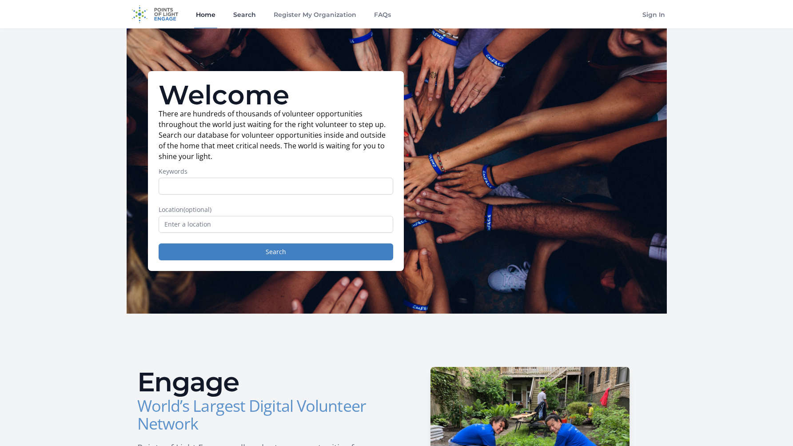
click at [250, 17] on link "Search" at bounding box center [244, 14] width 26 height 28
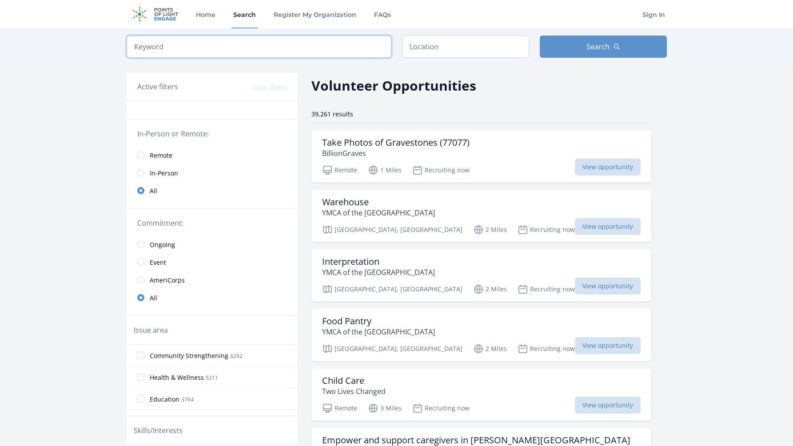
click at [201, 46] on input "search" at bounding box center [259, 47] width 265 height 22
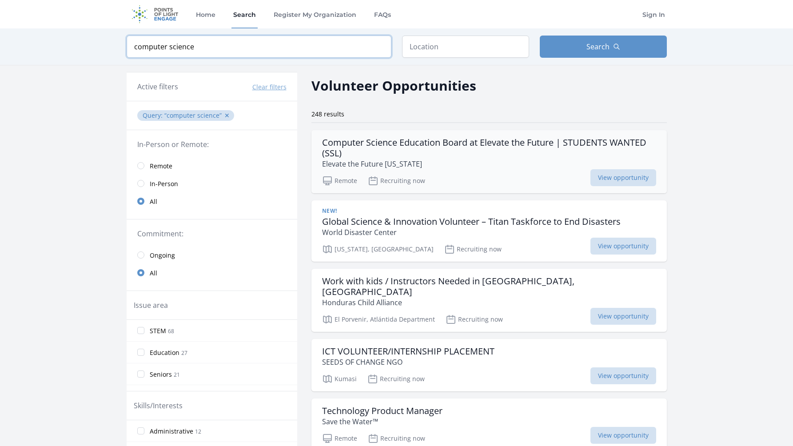
type input "computer science"
click at [389, 153] on h3 "Computer Science Education Board at Elevate the Future | STUDENTS WANTED (SSL)" at bounding box center [489, 147] width 334 height 21
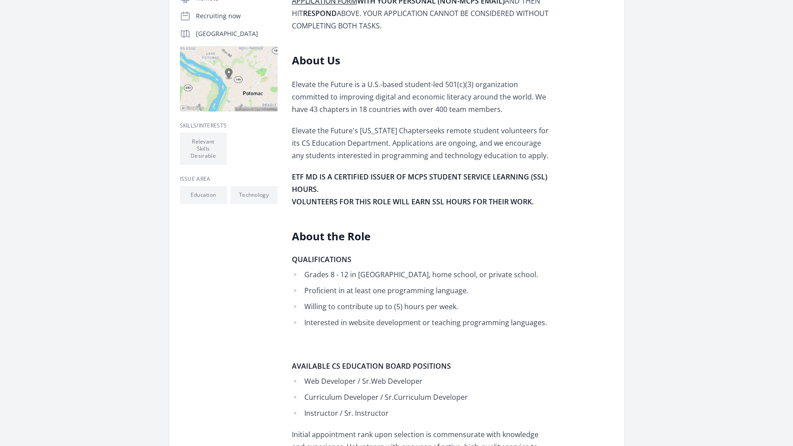
scroll to position [249, 0]
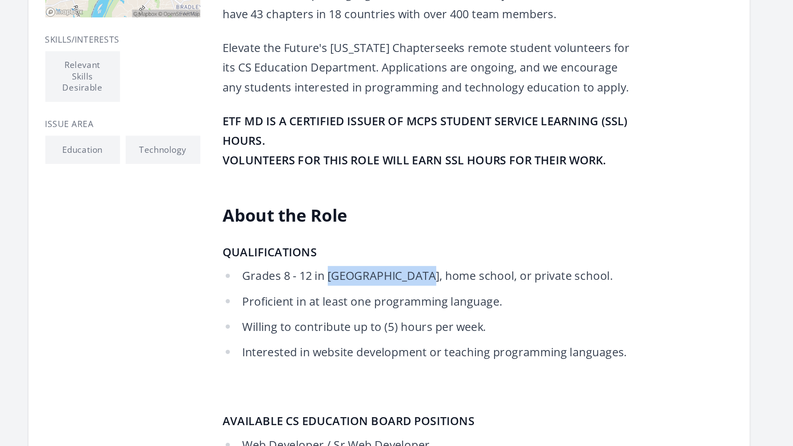
drag, startPoint x: 359, startPoint y: 274, endPoint x: 417, endPoint y: 275, distance: 57.3
click at [417, 275] on li "Grades 8 - 12 in MCPS high school, home school, or private school." at bounding box center [422, 274] width 260 height 12
copy li "MCPS high school"
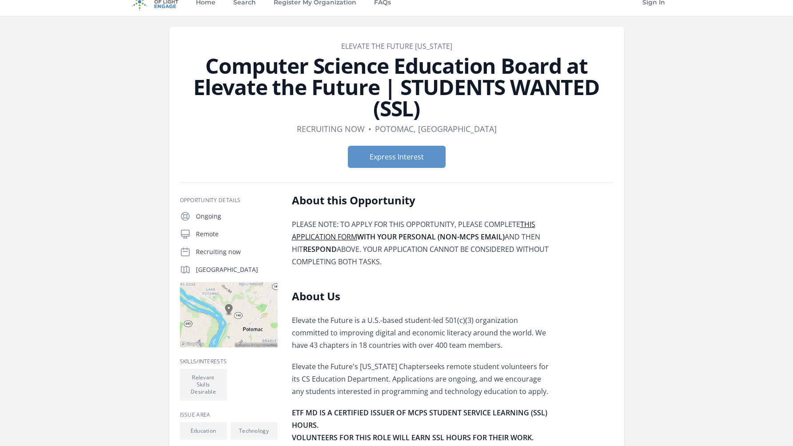
scroll to position [0, 0]
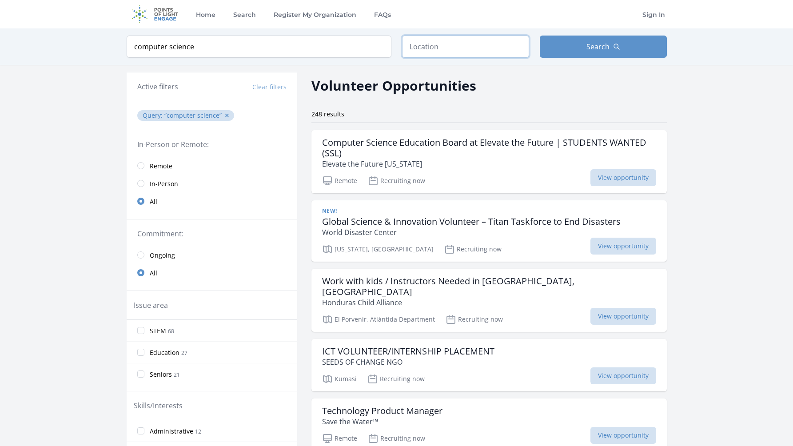
click at [425, 50] on input "text" at bounding box center [465, 47] width 127 height 22
type input "texa"
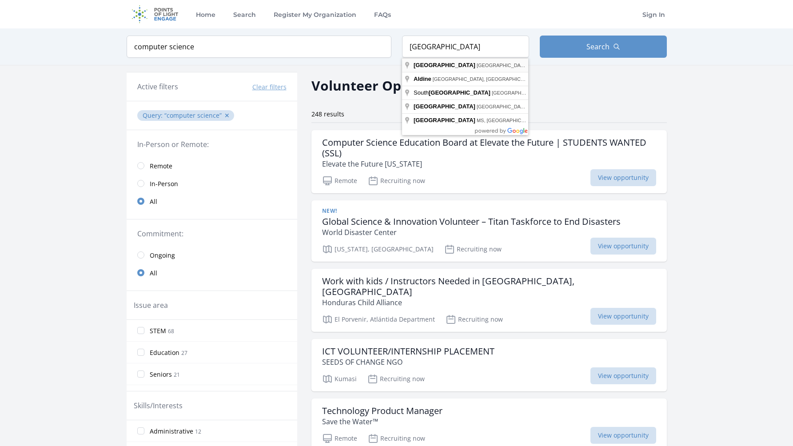
type input "Houston, TX, USA"
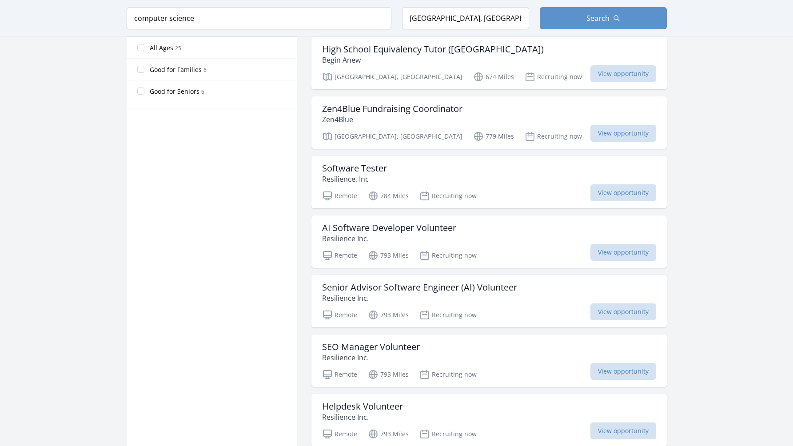
scroll to position [520, 0]
click at [339, 172] on p "Resilience, Inc" at bounding box center [354, 177] width 65 height 11
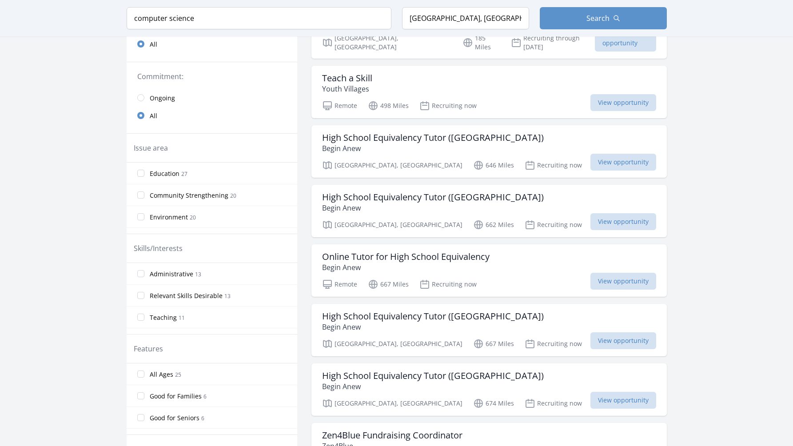
scroll to position [0, 0]
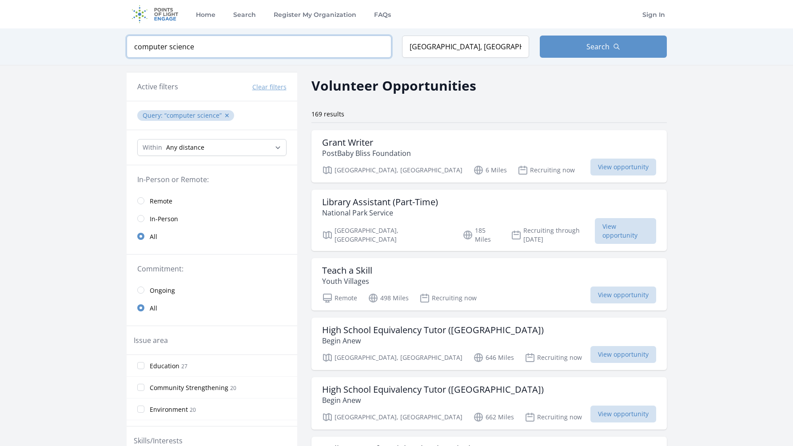
click at [354, 51] on input "computer science" at bounding box center [259, 47] width 265 height 22
click at [376, 51] on input "computer science" at bounding box center [259, 47] width 265 height 22
click at [381, 46] on input "computer science" at bounding box center [259, 47] width 265 height 22
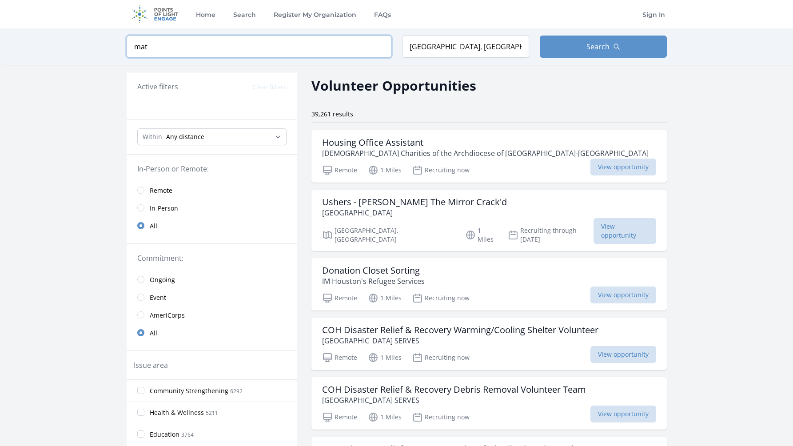
type input "math"
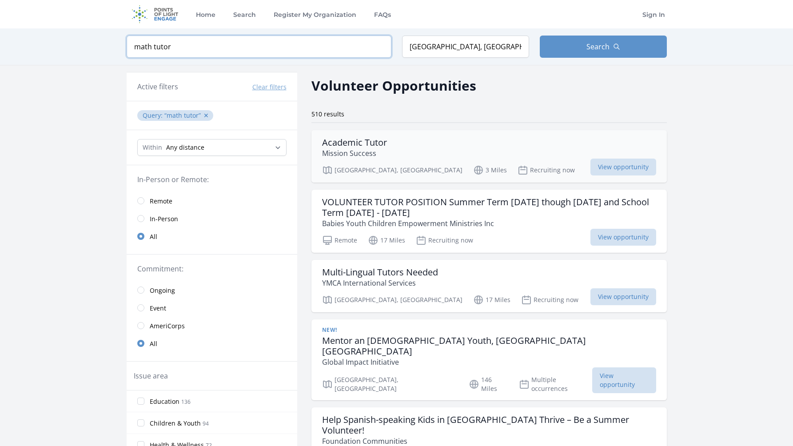
type input "math tutor"
click at [422, 144] on div "Academic Tutor Mission Success" at bounding box center [489, 147] width 334 height 21
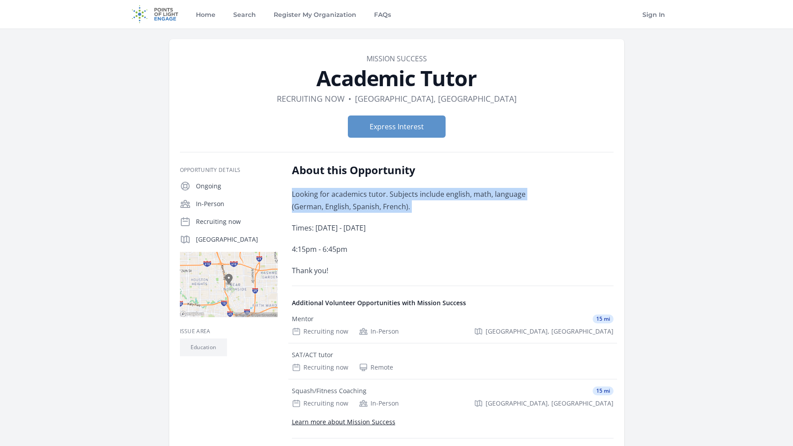
drag, startPoint x: 288, startPoint y: 195, endPoint x: 429, endPoint y: 221, distance: 143.0
click at [429, 221] on div "Opportunity Details Ongoing In-Person Recruiting now [GEOGRAPHIC_DATA]" at bounding box center [396, 310] width 433 height 295
click at [429, 221] on div "Looking for academics tutor. Subjects include english, math, language (German, …" at bounding box center [422, 232] width 260 height 89
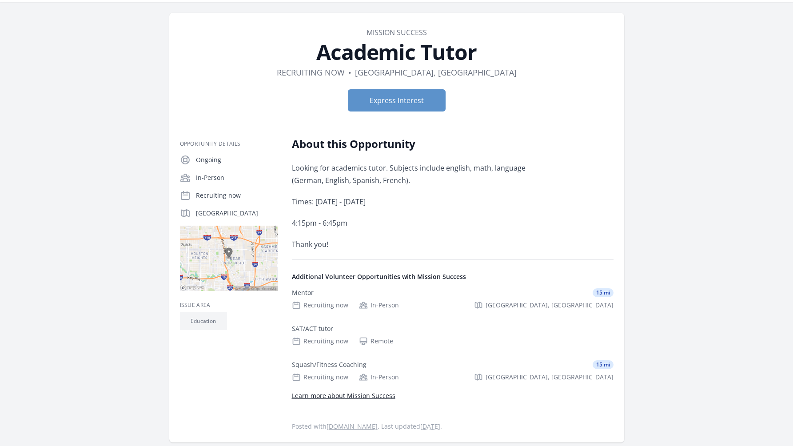
scroll to position [26, 0]
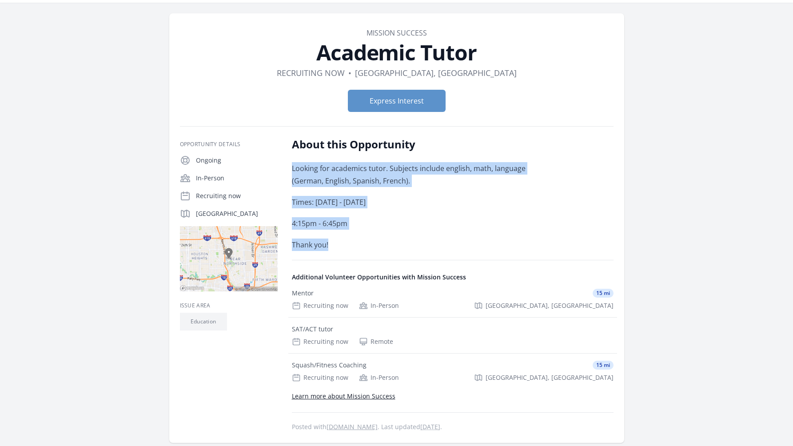
drag, startPoint x: 285, startPoint y: 164, endPoint x: 357, endPoint y: 250, distance: 112.5
click at [357, 246] on div "Opportunity Details Ongoing In-Person Recruiting now [GEOGRAPHIC_DATA]" at bounding box center [396, 284] width 433 height 295
click at [357, 250] on p "Thank you!" at bounding box center [422, 244] width 260 height 12
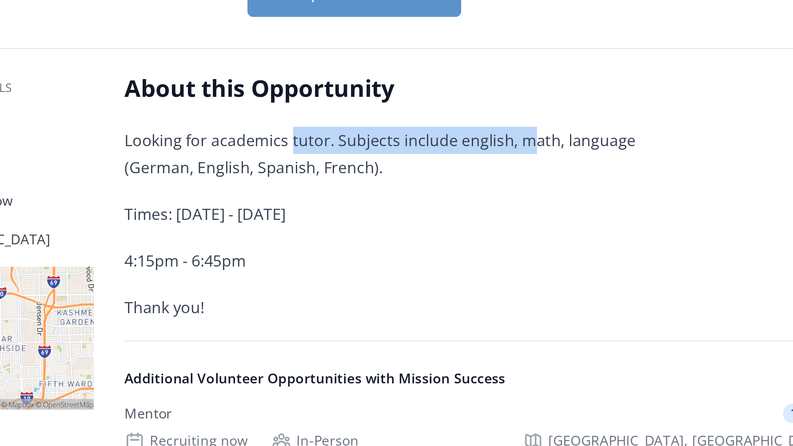
drag, startPoint x: 368, startPoint y: 163, endPoint x: 478, endPoint y: 171, distance: 110.5
click at [478, 171] on p "Looking for academics tutor. Subjects include english, math, language (German, …" at bounding box center [422, 174] width 260 height 25
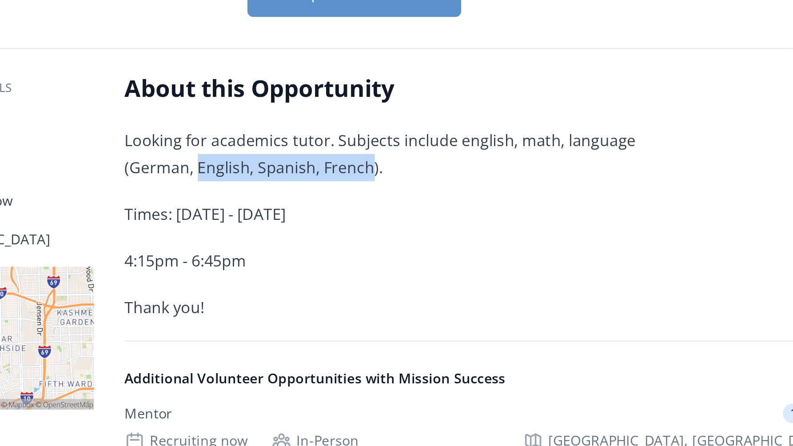
drag, startPoint x: 285, startPoint y: 177, endPoint x: 370, endPoint y: 181, distance: 85.4
click at [370, 181] on div "Opportunity Details Ongoing In-Person Recruiting now Houston, TX 77009" at bounding box center [396, 284] width 433 height 295
click at [370, 181] on p "Looking for academics tutor. Subjects include english, math, language (German, …" at bounding box center [422, 174] width 260 height 25
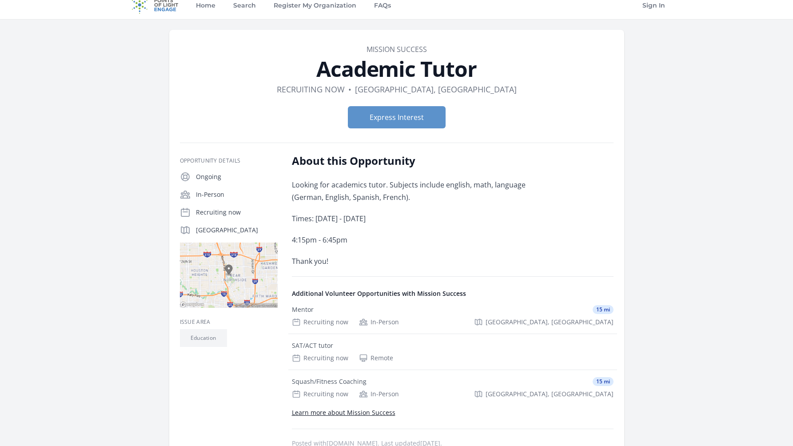
scroll to position [0, 0]
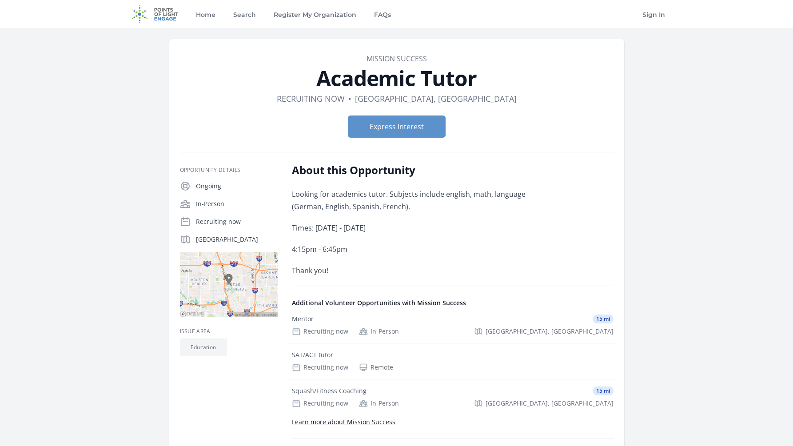
drag, startPoint x: 279, startPoint y: 193, endPoint x: 384, endPoint y: 205, distance: 105.5
click at [384, 205] on div "Opportunity Details Ongoing In-Person Recruiting now Houston, TX 77009" at bounding box center [396, 310] width 433 height 295
click at [384, 205] on p "Looking for academics tutor. Subjects include english, math, language (German, …" at bounding box center [422, 200] width 260 height 25
drag, startPoint x: 384, startPoint y: 205, endPoint x: 335, endPoint y: 202, distance: 49.4
click at [364, 202] on p "Looking for academics tutor. Subjects include english, math, language (German, …" at bounding box center [422, 200] width 260 height 25
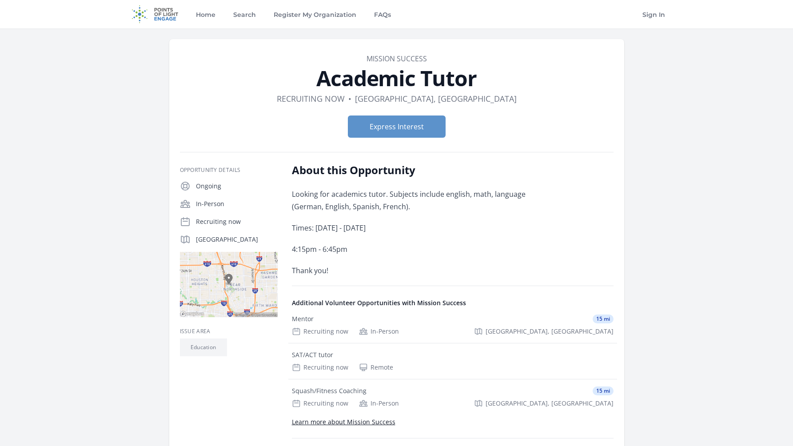
click at [326, 202] on p "Looking for academics tutor. Subjects include english, math, language (German, …" at bounding box center [422, 200] width 260 height 25
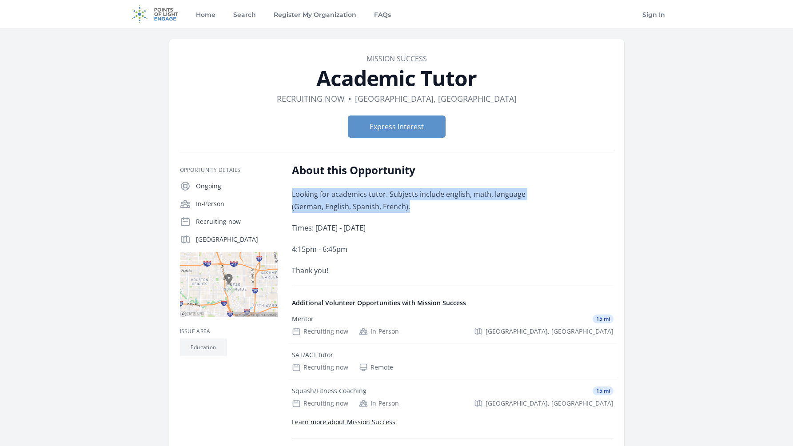
drag, startPoint x: 378, startPoint y: 208, endPoint x: 291, endPoint y: 189, distance: 89.1
click at [292, 189] on p "Looking for academics tutor. Subjects include english, math, language (German, …" at bounding box center [422, 200] width 260 height 25
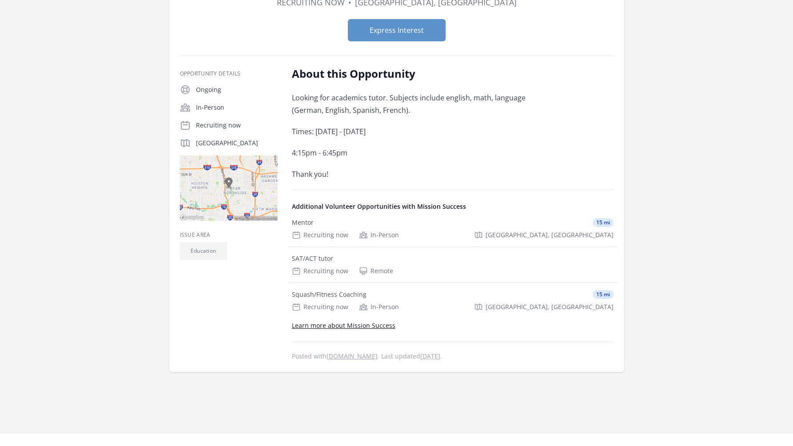
scroll to position [111, 0]
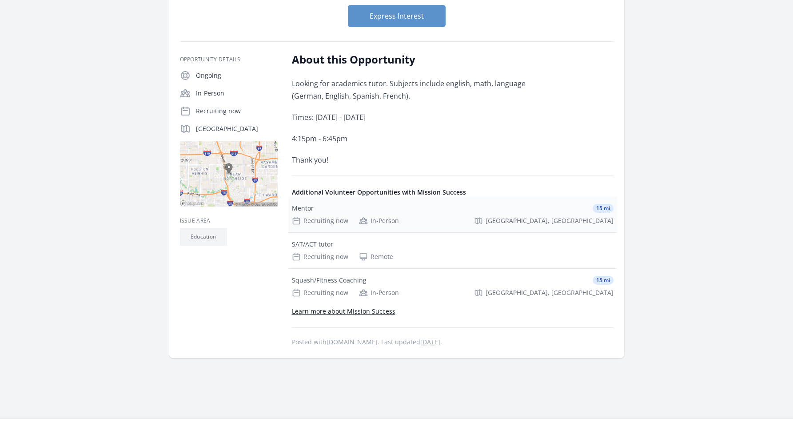
click at [310, 210] on div "Mentor" at bounding box center [303, 208] width 22 height 9
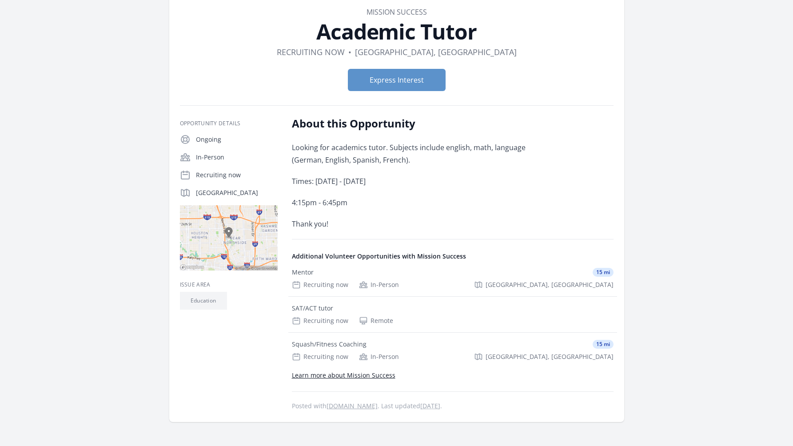
scroll to position [0, 0]
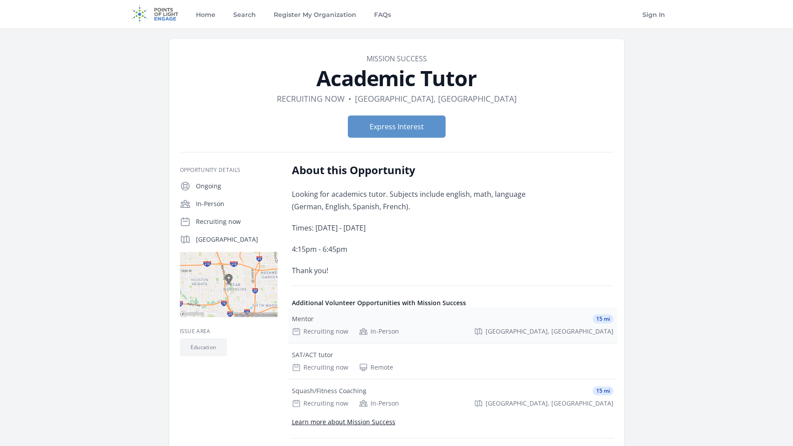
click at [373, 318] on div "Mentor 15 mi" at bounding box center [453, 318] width 322 height 9
click at [485, 91] on header "Organization Mission Success Academic Tutor Duration Recruiting now • Location …" at bounding box center [396, 98] width 433 height 91
click at [646, 13] on link "Sign In" at bounding box center [653, 14] width 26 height 28
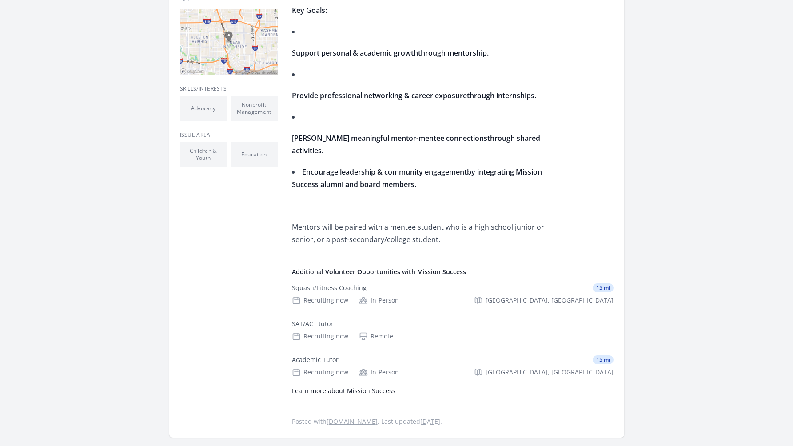
scroll to position [298, 0]
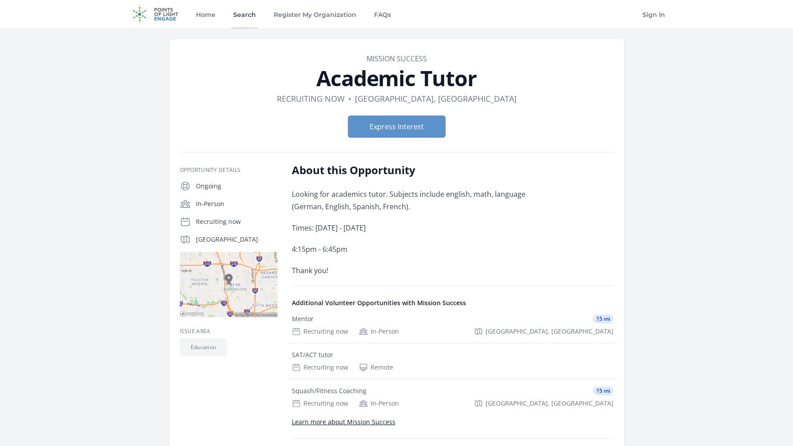
click at [237, 14] on link "Search" at bounding box center [244, 14] width 26 height 28
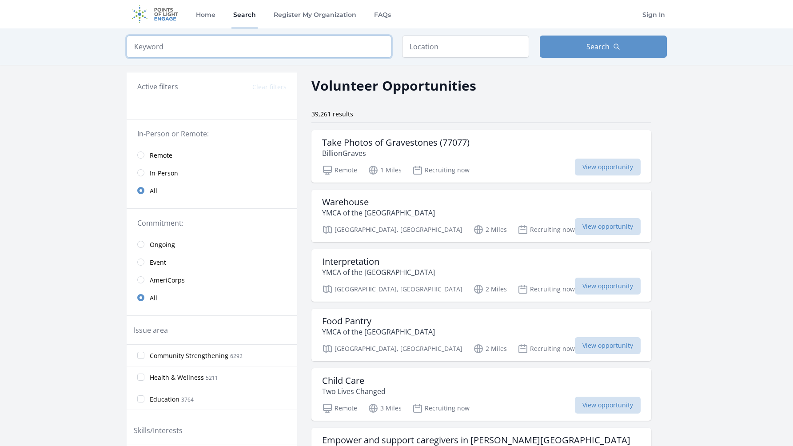
click at [243, 48] on input "search" at bounding box center [259, 47] width 265 height 22
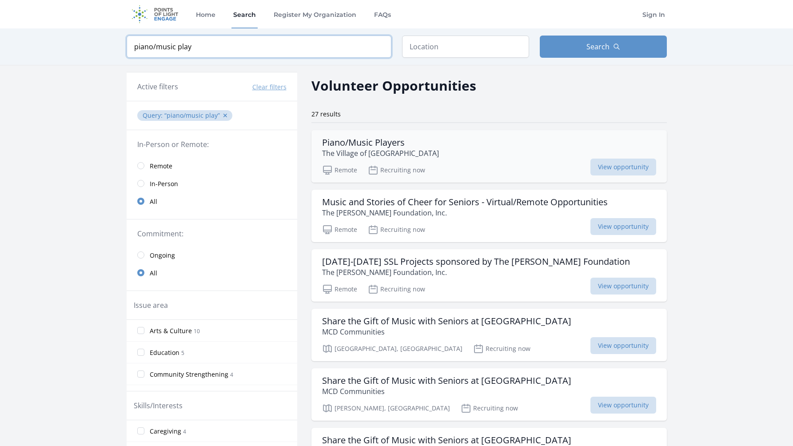
type input "piano/music play"
click at [448, 145] on div "Piano/Music Players The Village of River Oaks" at bounding box center [489, 147] width 334 height 21
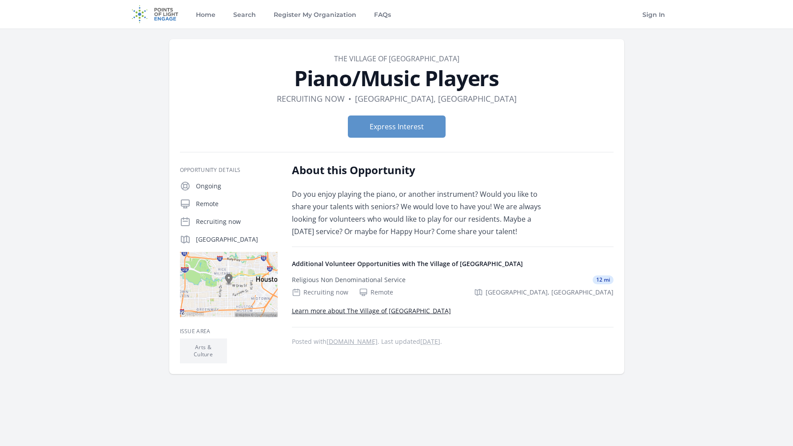
click at [254, 344] on ul "Arts & Culture" at bounding box center [229, 350] width 98 height 25
click at [641, 161] on div "Organization The Village of River Oaks Piano/Music Players Duration Recruiting …" at bounding box center [397, 206] width 540 height 356
click at [233, 10] on link "Search" at bounding box center [244, 14] width 26 height 28
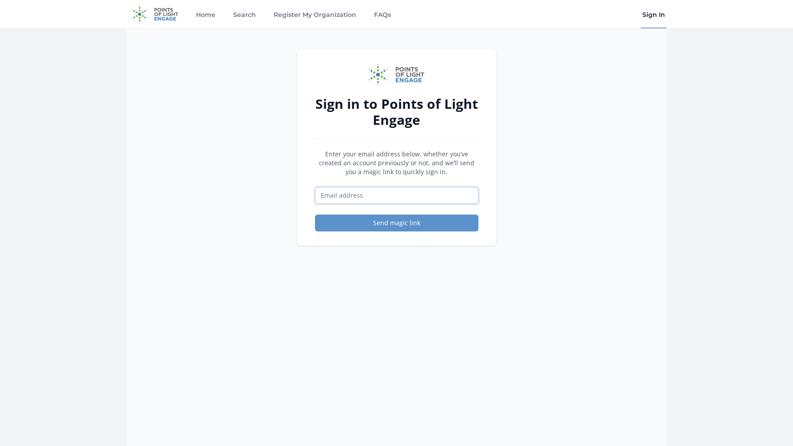
click at [335, 195] on input "Email address" at bounding box center [396, 195] width 163 height 17
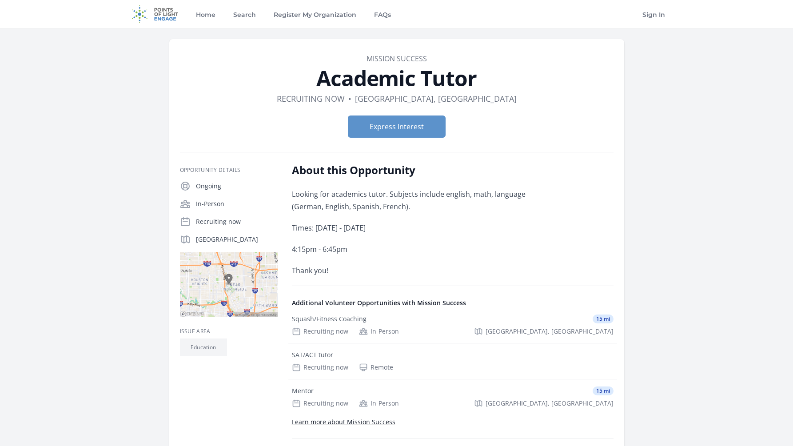
click at [79, 148] on main "Organization Mission Success Academic Tutor Duration Recruiting now • Location …" at bounding box center [396, 278] width 793 height 500
click at [235, 16] on link "Search" at bounding box center [244, 14] width 26 height 28
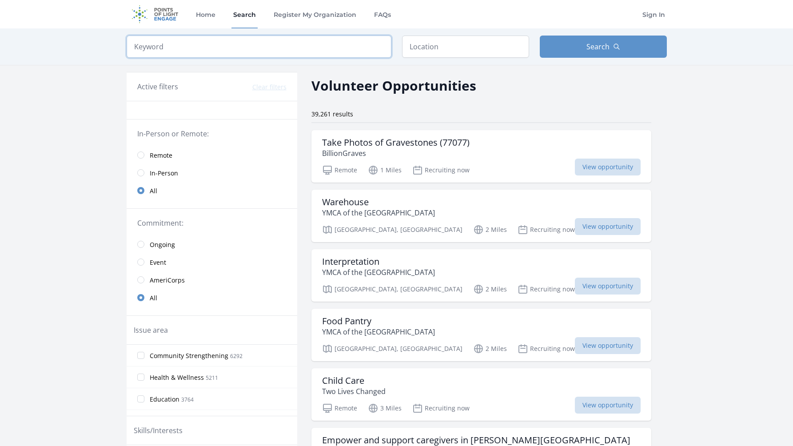
click at [228, 45] on input "search" at bounding box center [259, 47] width 265 height 22
click at [435, 51] on input "text" at bounding box center [465, 47] width 127 height 22
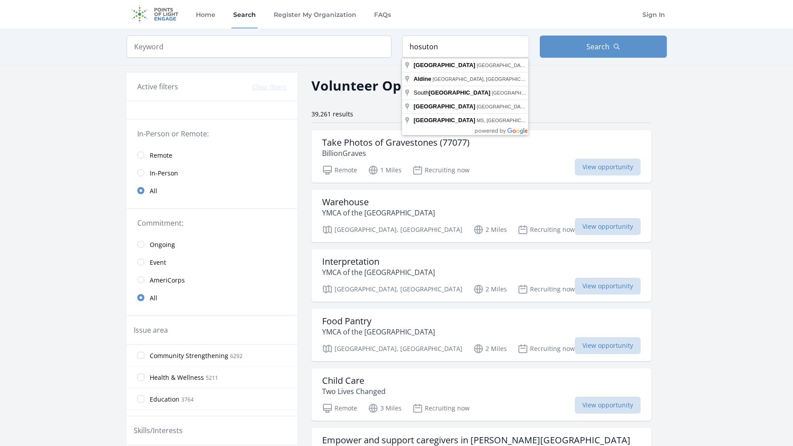
type input "Houston, TX, USA"
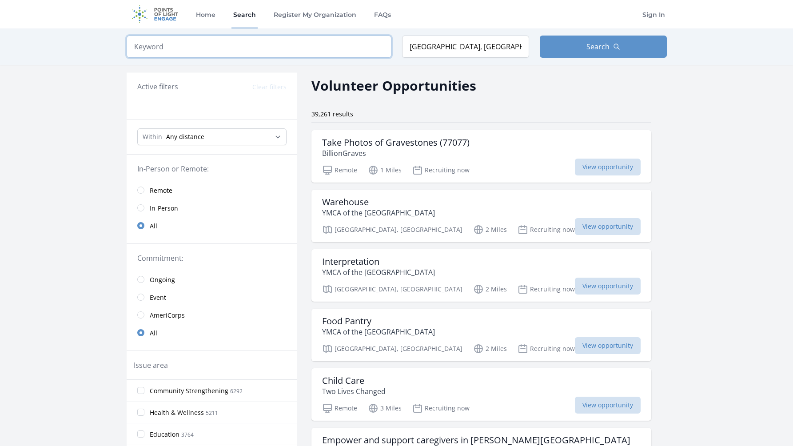
click at [343, 50] on input "search" at bounding box center [259, 47] width 265 height 22
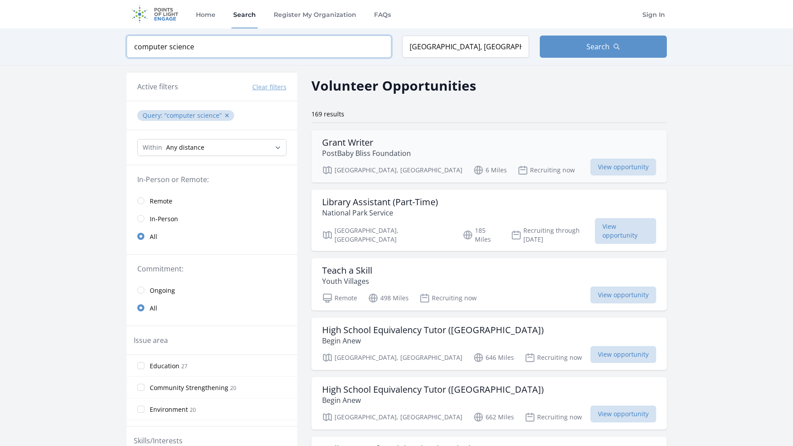
type input "computer science"
click at [365, 143] on h3 "Grant Writer" at bounding box center [366, 142] width 89 height 11
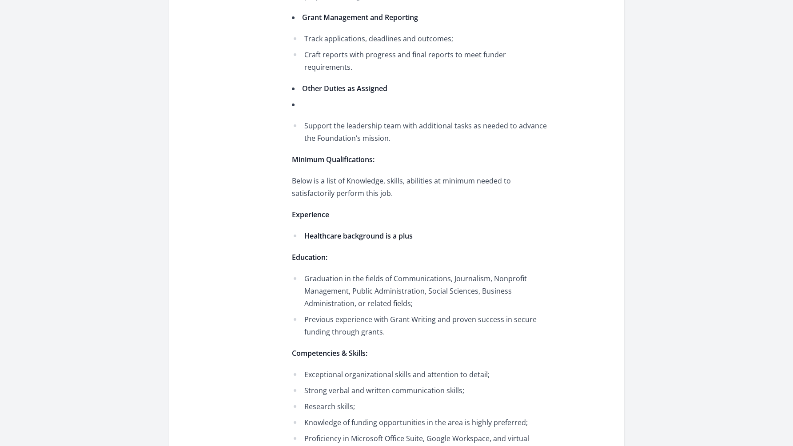
scroll to position [937, 0]
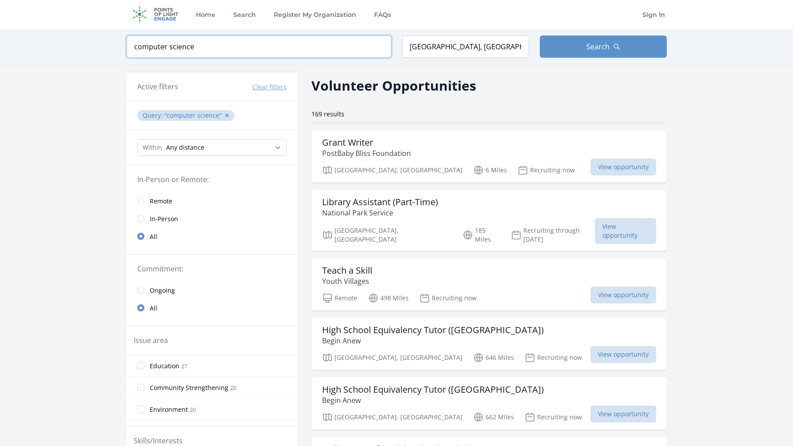
drag, startPoint x: 212, startPoint y: 46, endPoint x: 119, endPoint y: 46, distance: 92.8
click at [119, 46] on div "Keyword computer science Location [GEOGRAPHIC_DATA], [GEOGRAPHIC_DATA], [GEOGRA…" at bounding box center [396, 46] width 568 height 36
click at [211, 45] on input "computer science" at bounding box center [259, 47] width 265 height 22
drag, startPoint x: 211, startPoint y: 45, endPoint x: 111, endPoint y: 46, distance: 99.9
click at [111, 46] on div "Keyword computer science Location Houston, TX, USA Search" at bounding box center [396, 46] width 793 height 36
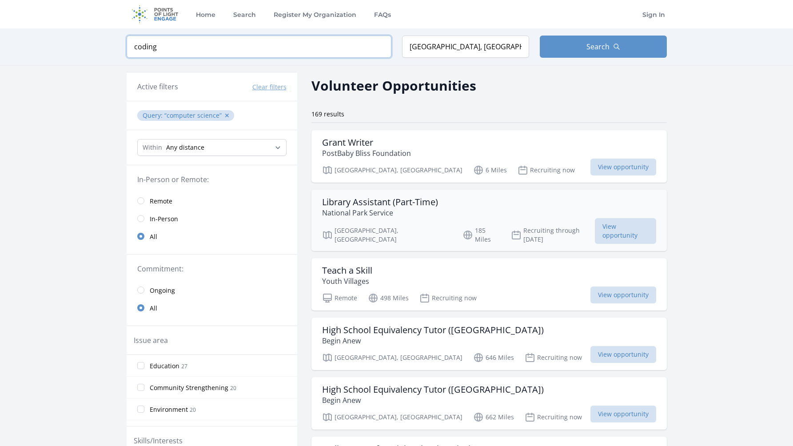
type input "coding"
click button "submit" at bounding box center [0, 0] width 0 height 0
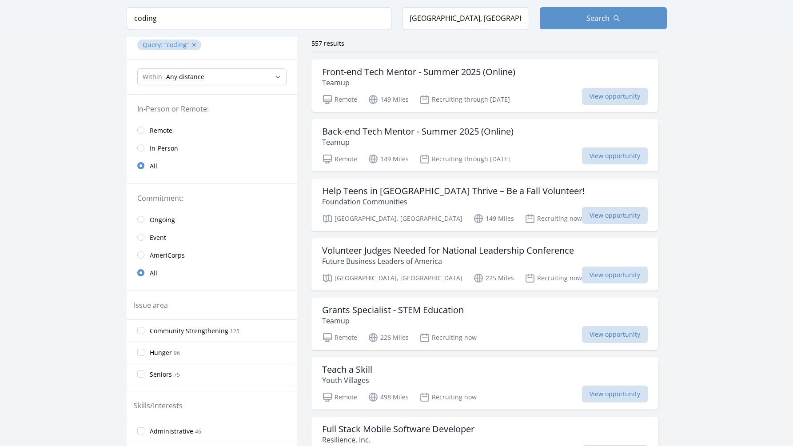
scroll to position [71, 0]
click at [368, 377] on p "Youth Villages" at bounding box center [347, 379] width 50 height 11
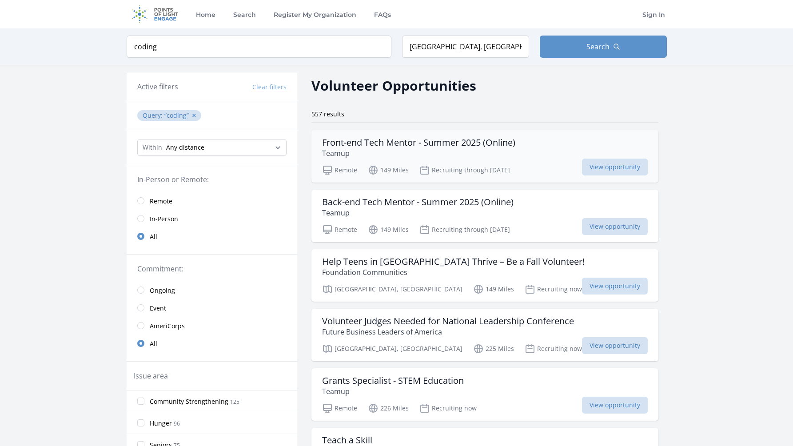
click at [369, 159] on div "Front-end Tech Mentor - Summer 2025 (Online) Teamup Remote 149 Miles Recruiting…" at bounding box center [484, 156] width 347 height 52
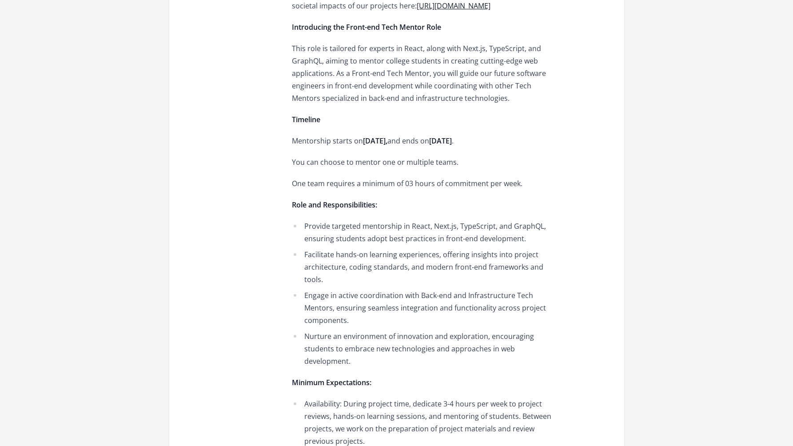
scroll to position [417, 0]
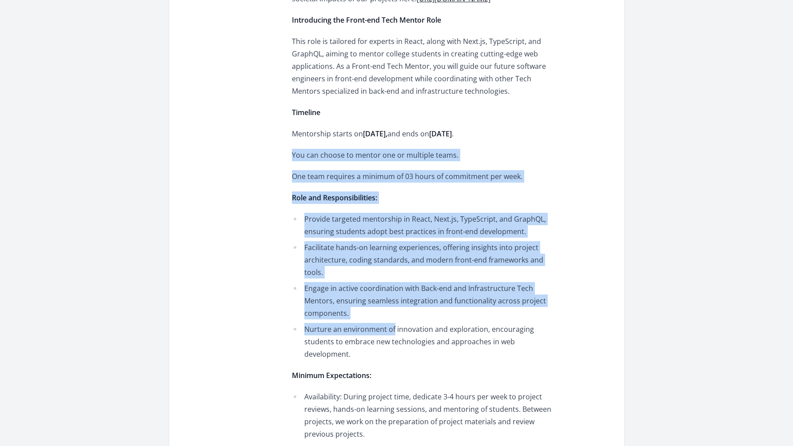
drag, startPoint x: 293, startPoint y: 167, endPoint x: 394, endPoint y: 345, distance: 205.2
click at [394, 345] on div "What do we do? Teamup is at the forefront of leveraging technology for social g…" at bounding box center [422, 246] width 260 height 908
click at [394, 345] on li "Nurture an environment of innovation and exploration, encouraging students to e…" at bounding box center [422, 341] width 260 height 37
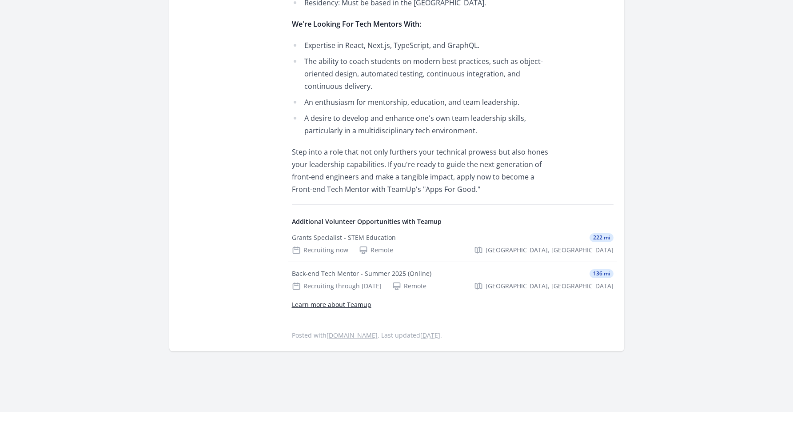
scroll to position [922, 0]
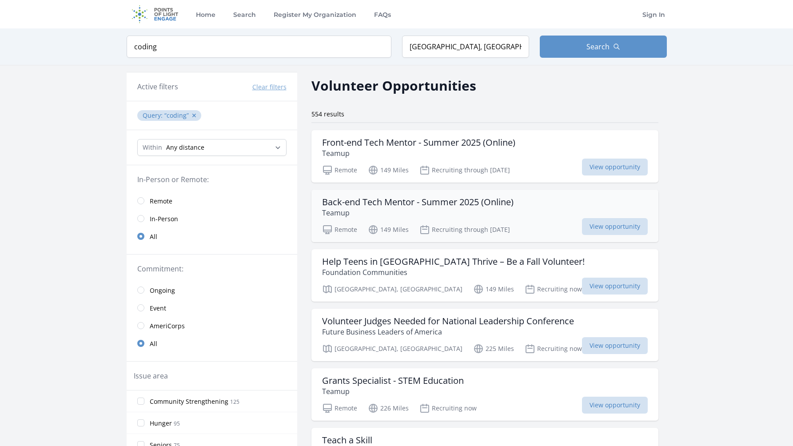
click at [389, 209] on p "Teamup" at bounding box center [417, 212] width 191 height 11
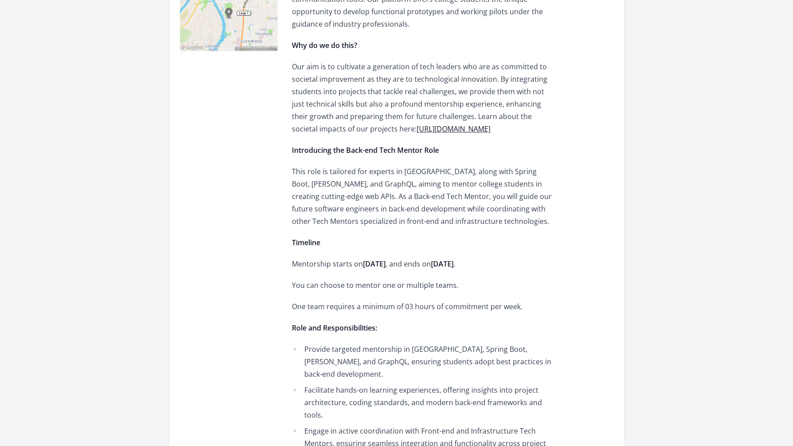
scroll to position [290, 0]
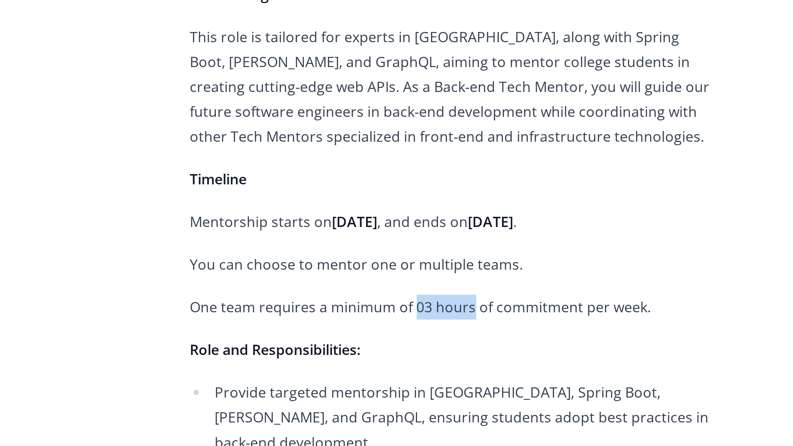
drag, startPoint x: 405, startPoint y: 319, endPoint x: 433, endPoint y: 320, distance: 28.0
click at [433, 310] on p "One team requires a minimum of 03 hours of commitment per week." at bounding box center [422, 304] width 260 height 12
click at [434, 310] on p "One team requires a minimum of 03 hours of commitment per week." at bounding box center [422, 304] width 260 height 12
drag, startPoint x: 434, startPoint y: 320, endPoint x: 404, endPoint y: 318, distance: 30.7
click at [404, 310] on p "One team requires a minimum of 03 hours of commitment per week." at bounding box center [422, 304] width 260 height 12
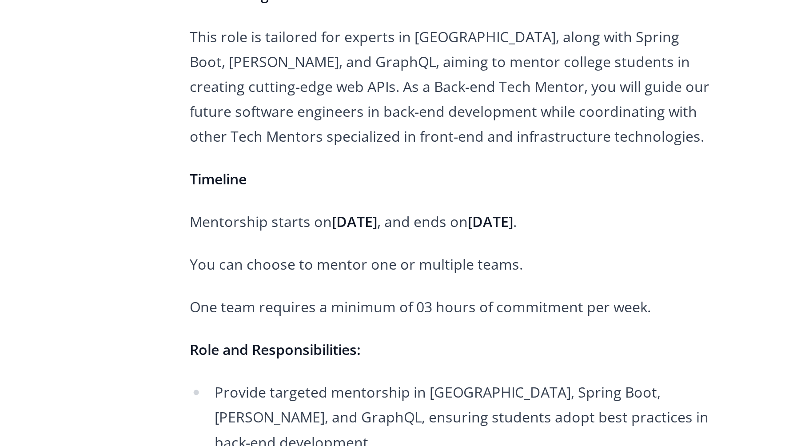
click at [405, 310] on p "One team requires a minimum of 03 hours of commitment per week." at bounding box center [422, 304] width 260 height 12
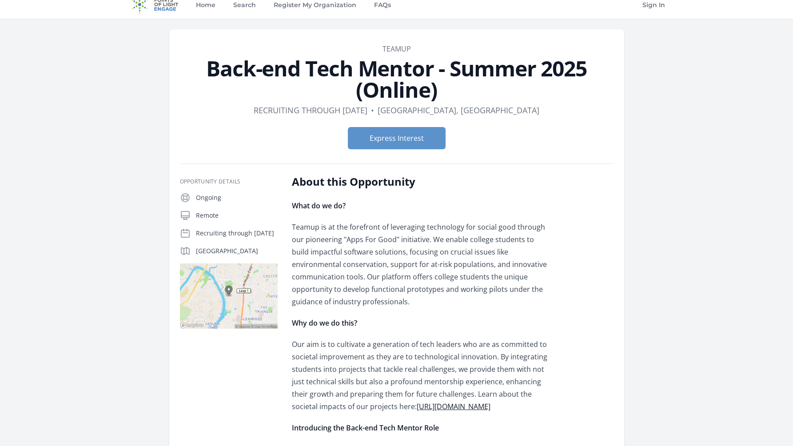
scroll to position [0, 0]
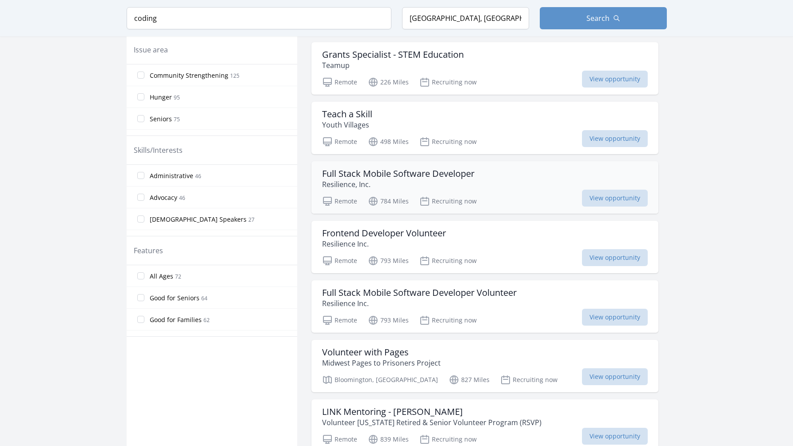
scroll to position [326, 0]
click at [491, 247] on div "Frontend Developer Volunteer Resilience Inc." at bounding box center [485, 237] width 326 height 21
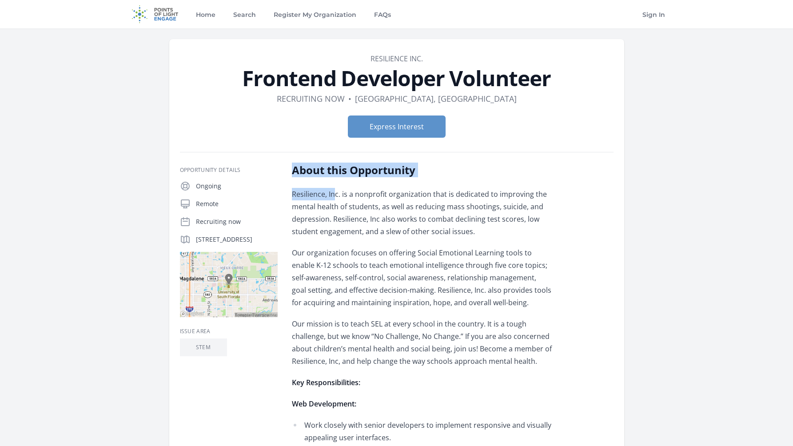
drag, startPoint x: 289, startPoint y: 171, endPoint x: 335, endPoint y: 193, distance: 51.6
click at [335, 193] on p "Resilience, Inc. is a nonprofit organization that is dedicated to improving the…" at bounding box center [422, 213] width 260 height 50
drag, startPoint x: 337, startPoint y: 193, endPoint x: 292, endPoint y: 192, distance: 45.7
click at [292, 192] on p "Resilience, Inc. is a nonprofit organization that is dedicated to improving the…" at bounding box center [422, 213] width 260 height 50
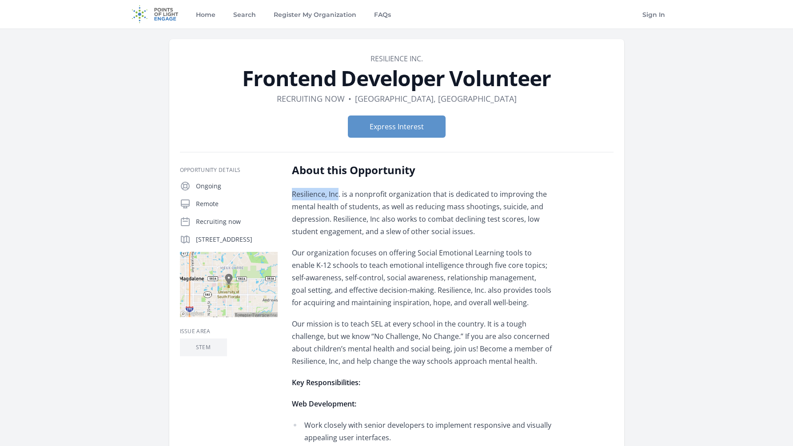
click at [292, 192] on p "Resilience, Inc. is a nonprofit organization that is dedicated to improving the…" at bounding box center [422, 213] width 260 height 50
click at [292, 193] on p "Resilience, Inc. is a nonprofit organization that is dedicated to improving the…" at bounding box center [422, 213] width 260 height 50
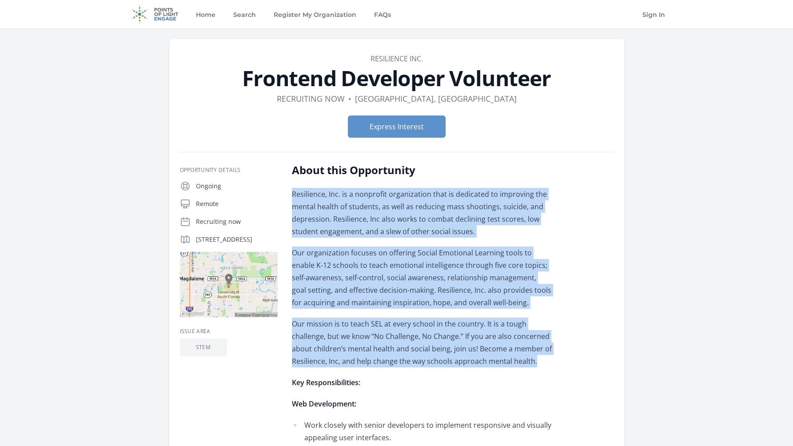
drag, startPoint x: 291, startPoint y: 193, endPoint x: 461, endPoint y: 367, distance: 243.1
drag, startPoint x: 535, startPoint y: 363, endPoint x: 293, endPoint y: 191, distance: 297.2
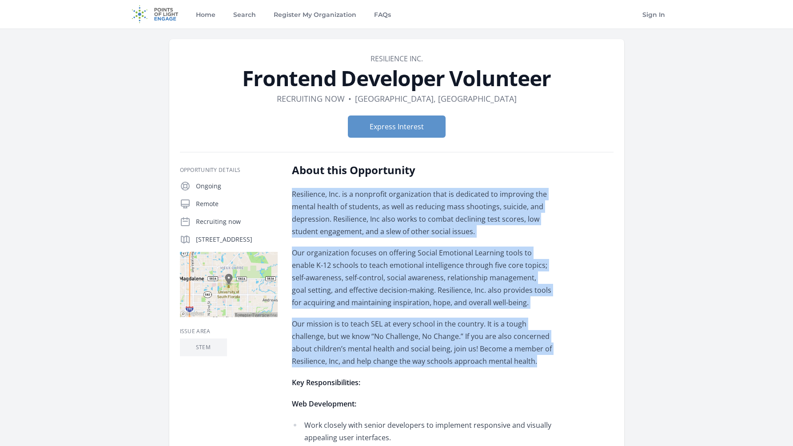
click at [293, 191] on p "Resilience, Inc. is a nonprofit organization that is dedicated to improving the…" at bounding box center [422, 213] width 260 height 50
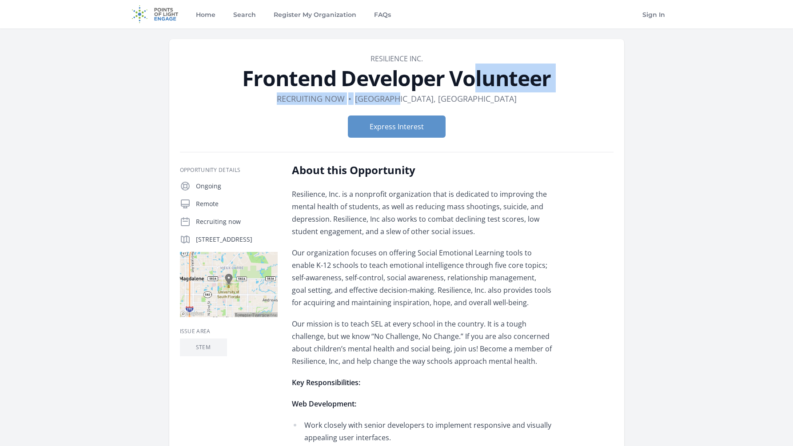
drag, startPoint x: 470, startPoint y: 95, endPoint x: 139, endPoint y: 80, distance: 331.2
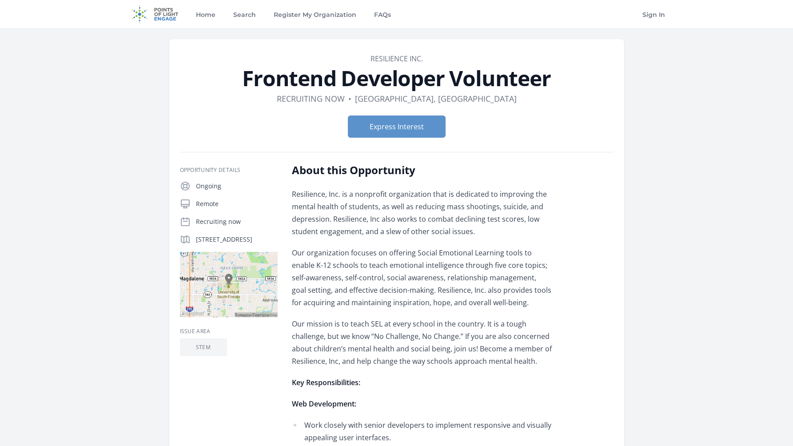
drag, startPoint x: 238, startPoint y: 79, endPoint x: 593, endPoint y: 79, distance: 355.7
click at [593, 79] on h1 "Frontend Developer Volunteer" at bounding box center [396, 77] width 433 height 21
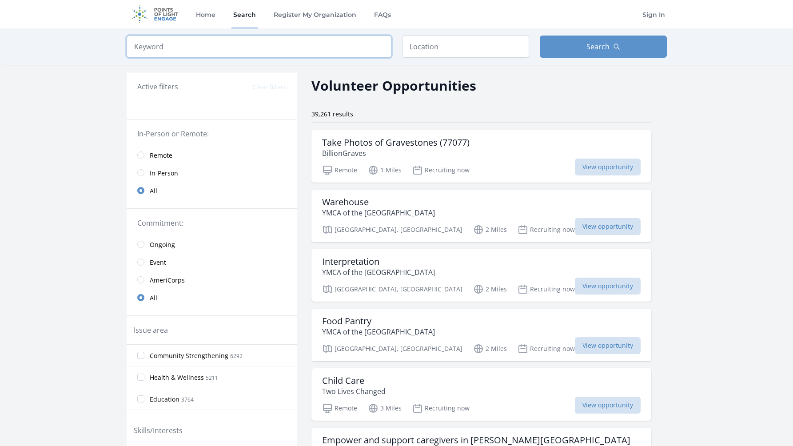
click at [216, 44] on input "search" at bounding box center [259, 47] width 265 height 22
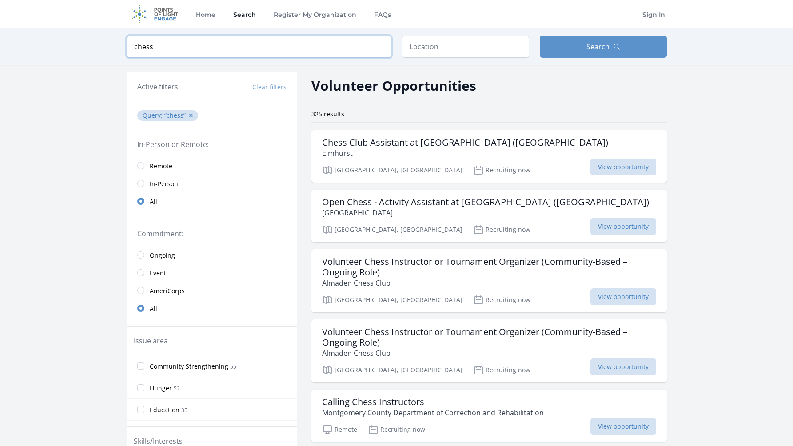
type input "chess"
click at [428, 52] on input "text" at bounding box center [465, 47] width 127 height 22
type input "t"
type input "Houston, TX, USA"
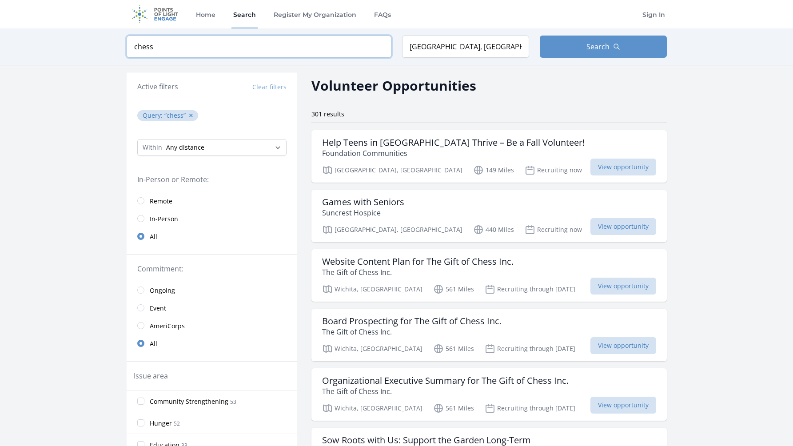
click at [233, 52] on input "chess" at bounding box center [259, 47] width 265 height 22
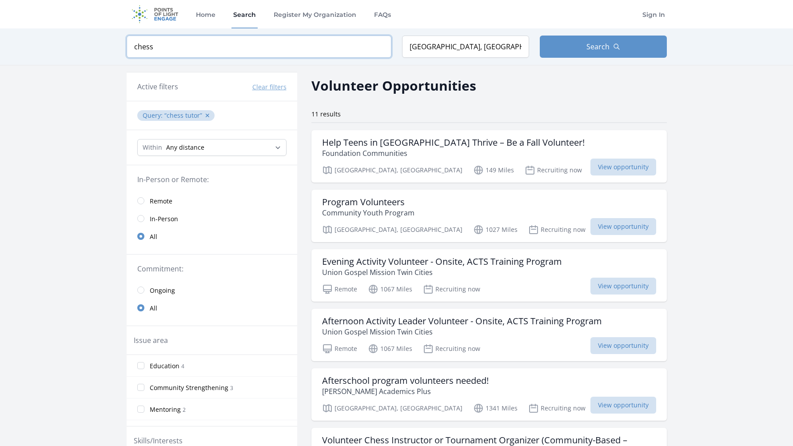
type input "chess"
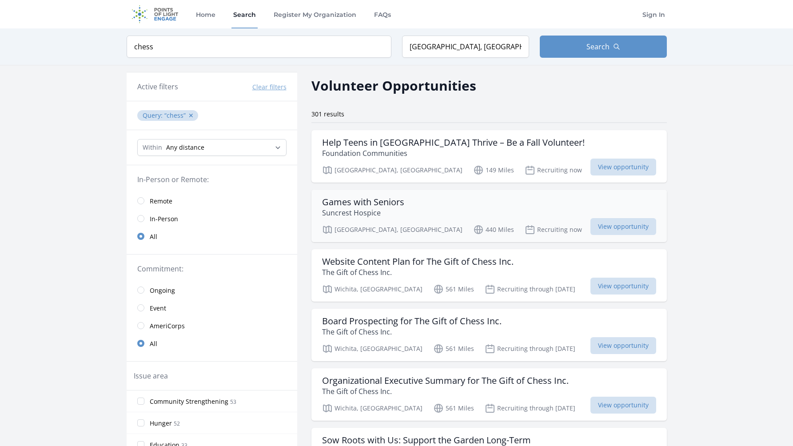
click at [569, 225] on div "Tulsa, OK 440 Miles Recruiting now View opportunity" at bounding box center [489, 228] width 334 height 13
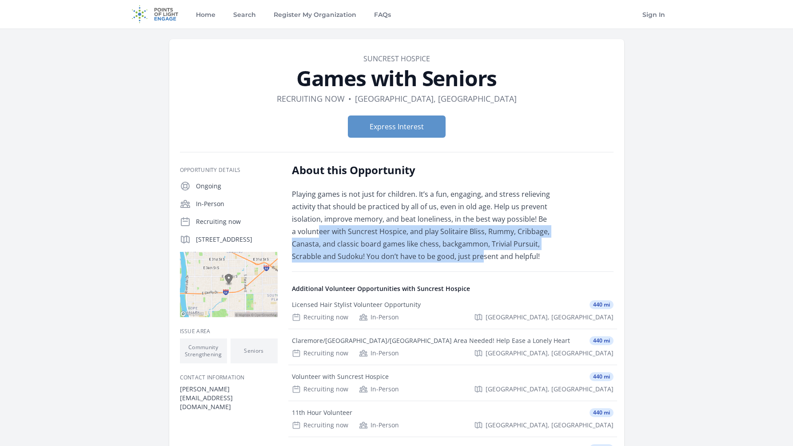
drag, startPoint x: 311, startPoint y: 235, endPoint x: 479, endPoint y: 256, distance: 168.7
click at [479, 256] on p "Playing games is not just for children. It’s a fun, engaging, and stress reliev…" at bounding box center [422, 225] width 260 height 75
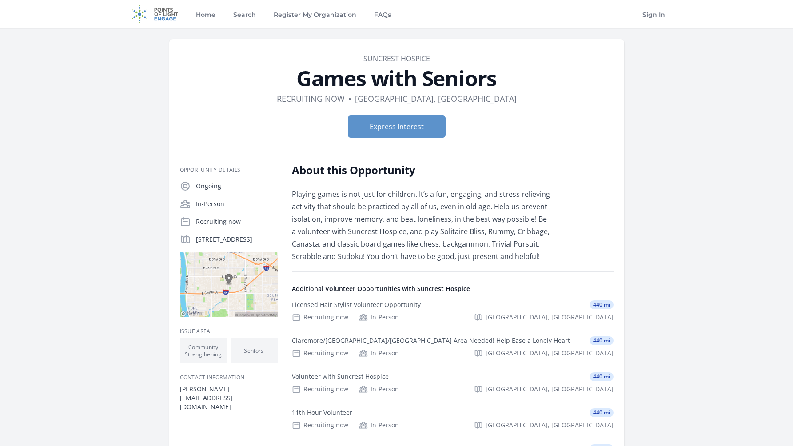
drag, startPoint x: 196, startPoint y: 250, endPoint x: 214, endPoint y: 250, distance: 18.2
click at [214, 244] on p "[STREET_ADDRESS]" at bounding box center [237, 239] width 82 height 9
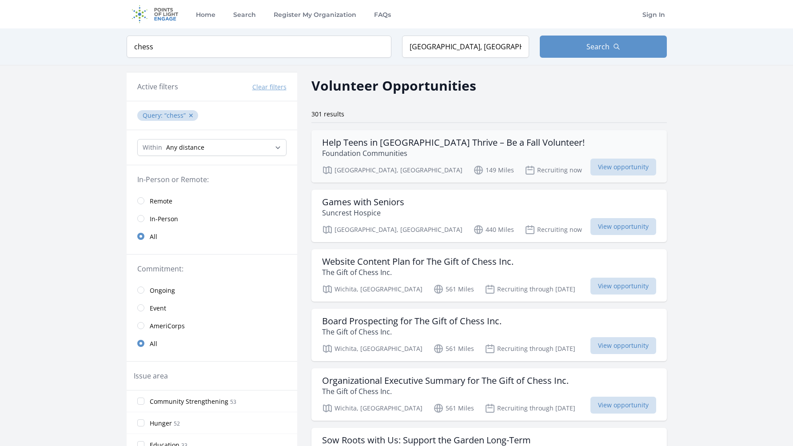
click at [392, 151] on p "Foundation Communities" at bounding box center [453, 153] width 262 height 11
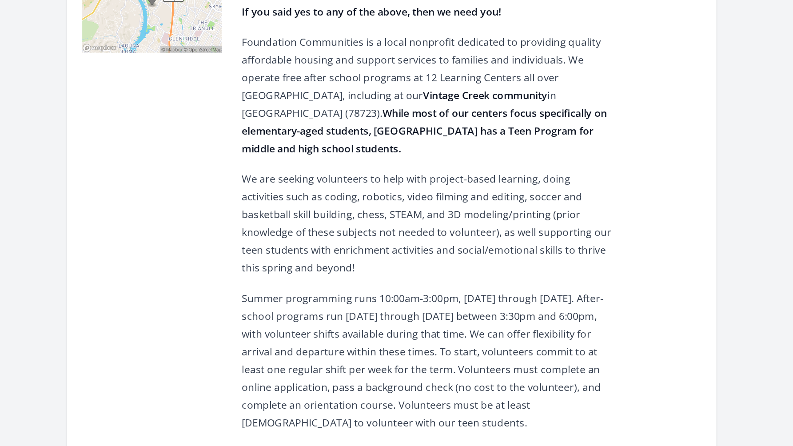
scroll to position [171, 0]
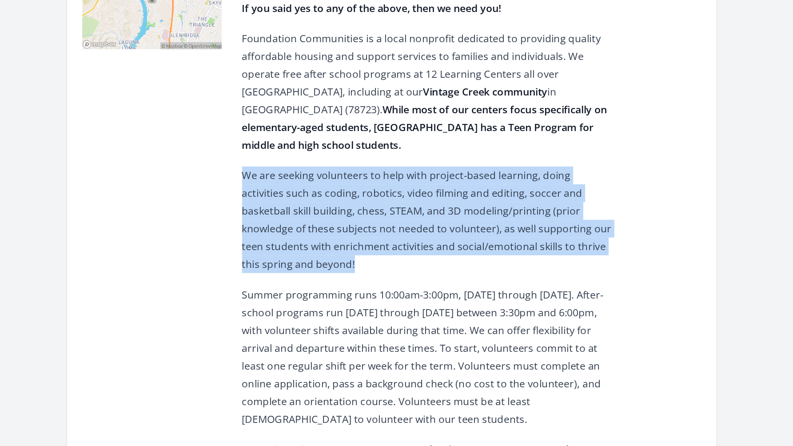
drag, startPoint x: 327, startPoint y: 236, endPoint x: 343, endPoint y: 314, distance: 79.3
click at [343, 312] on div "Do you want to make a difference in a teen’s life? Do you want to grow your ski…" at bounding box center [422, 253] width 260 height 428
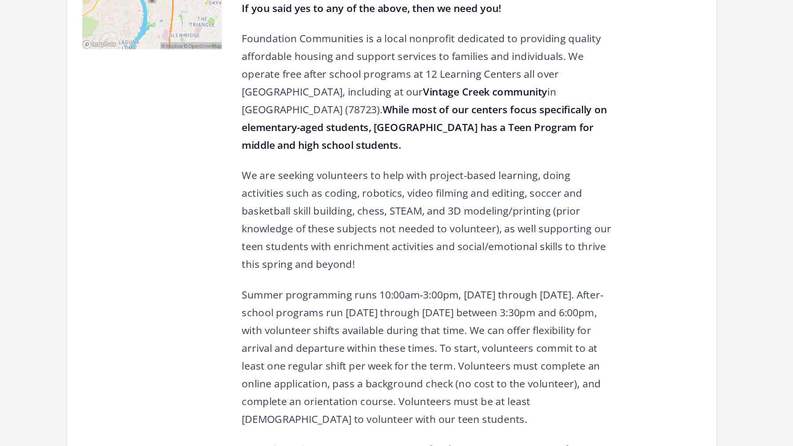
click at [342, 309] on p "We are seeking volunteers to help with project-based learning, doing activities…" at bounding box center [422, 287] width 260 height 75
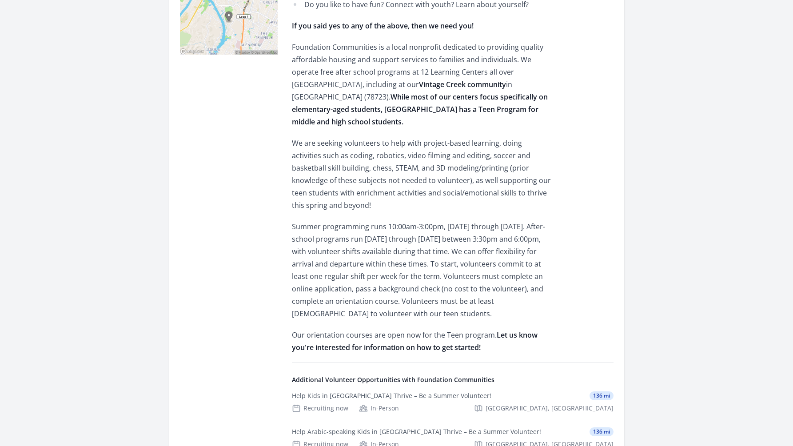
scroll to position [277, 0]
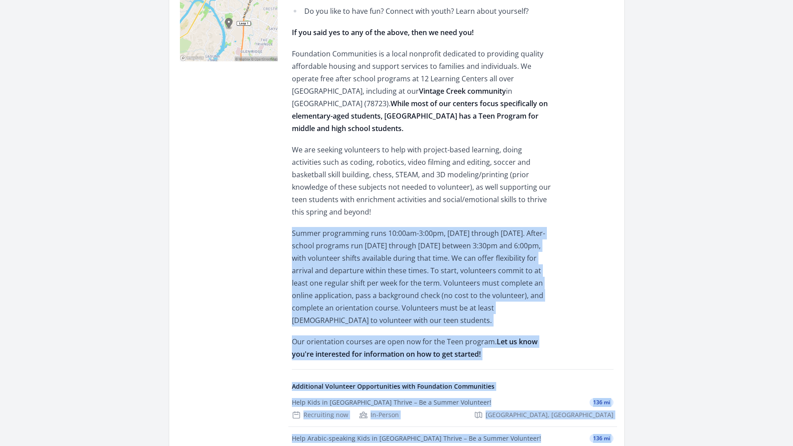
drag, startPoint x: 282, startPoint y: 139, endPoint x: 327, endPoint y: 200, distance: 76.0
click at [327, 200] on div "Opportunity Details Ongoing In-Person Recruiting now Austin, TX 73301" at bounding box center [396, 260] width 433 height 706
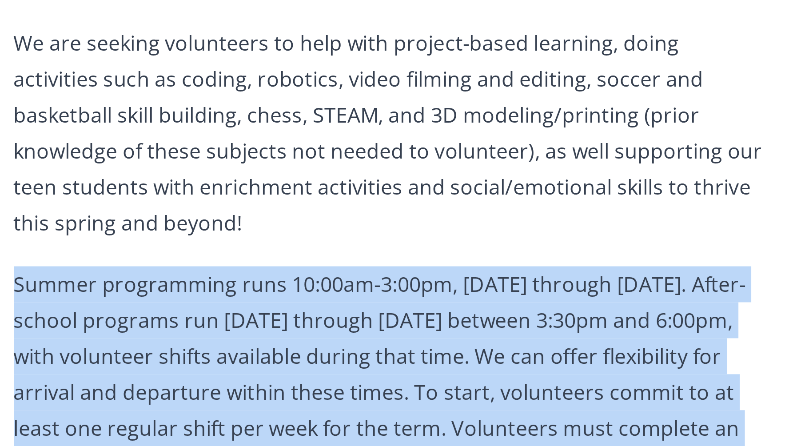
click at [415, 206] on div "Do you want to make a difference in a teen’s life? Do you want to grow your ski…" at bounding box center [422, 146] width 260 height 428
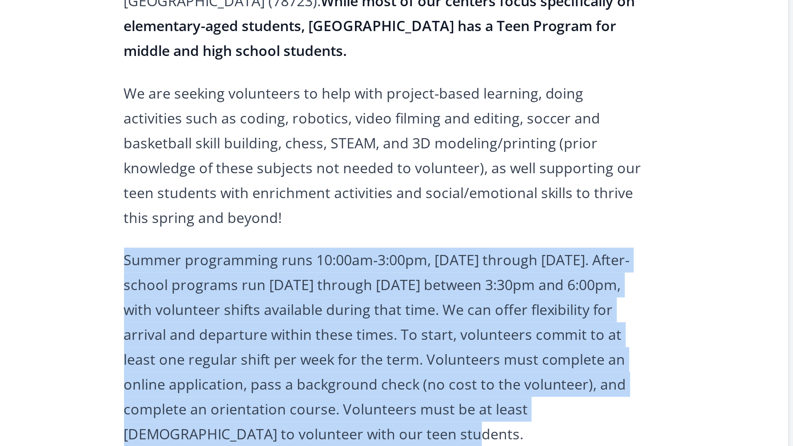
drag, startPoint x: 369, startPoint y: 206, endPoint x: 474, endPoint y: 303, distance: 142.7
click at [474, 303] on div "Do you want to make a difference in a teen’s life? Do you want to grow your ski…" at bounding box center [422, 146] width 260 height 428
click at [474, 303] on p "Summer programming runs 10:00am-3:00pm, Monday through Friday. After-school pro…" at bounding box center [422, 276] width 260 height 99
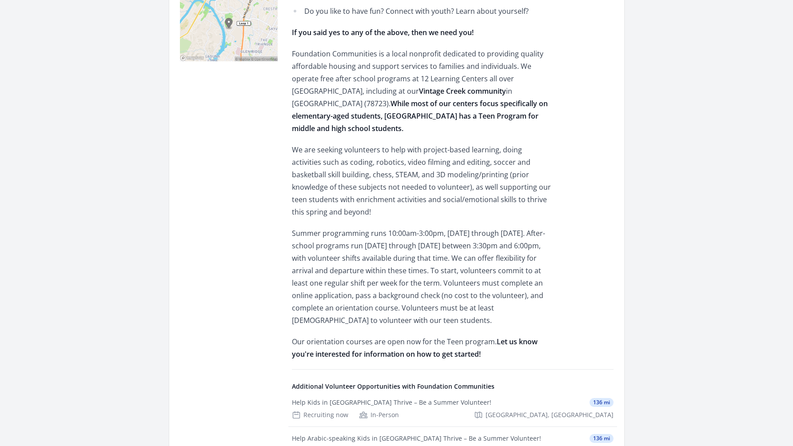
scroll to position [0, 0]
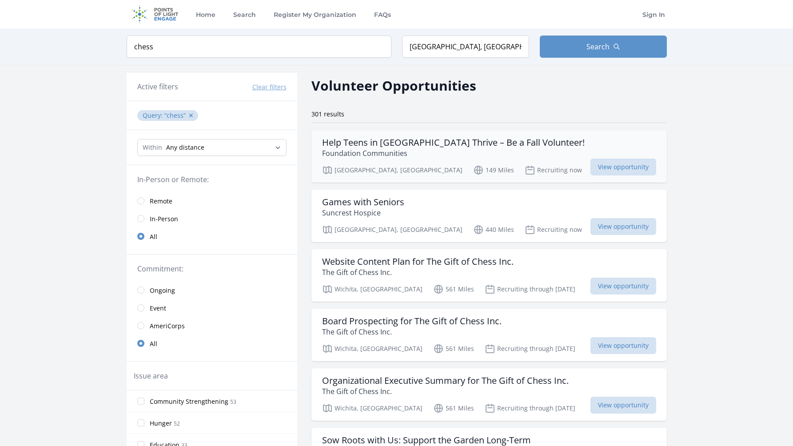
click at [377, 149] on p "Foundation Communities" at bounding box center [453, 153] width 262 height 11
click at [143, 201] on input "radio" at bounding box center [140, 200] width 7 height 7
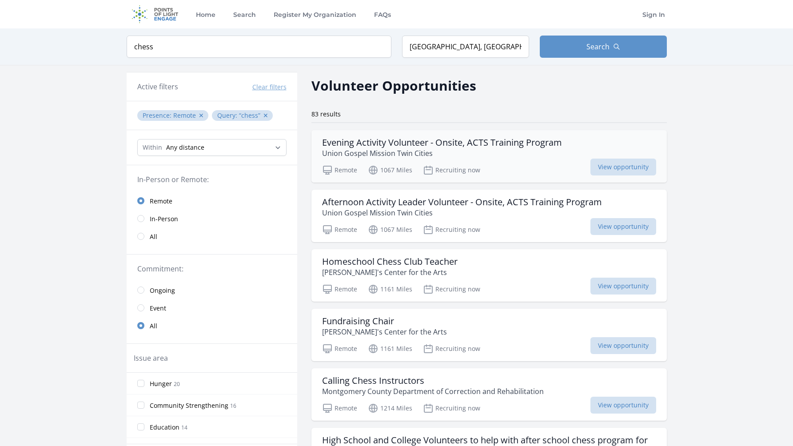
click at [458, 160] on div "Evening Activity Volunteer - Onsite, ACTS Training Program Union Gospel Mission…" at bounding box center [488, 156] width 355 height 52
click at [350, 275] on p "[PERSON_NAME]'s Center for the Arts" at bounding box center [389, 272] width 135 height 11
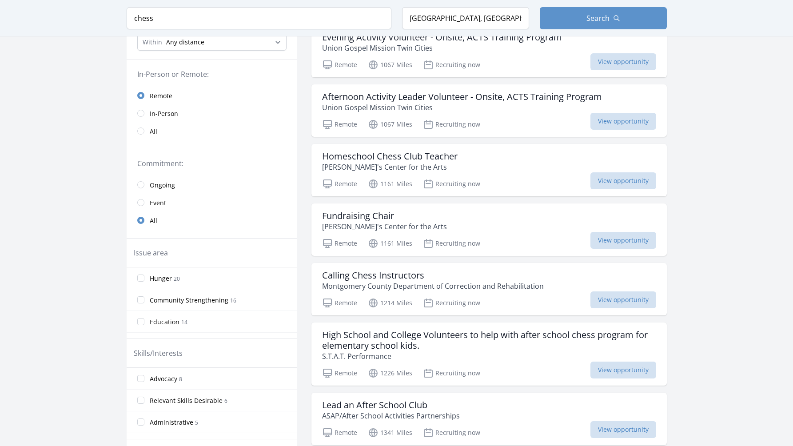
scroll to position [233, 0]
